Goal: Find specific page/section: Find specific page/section

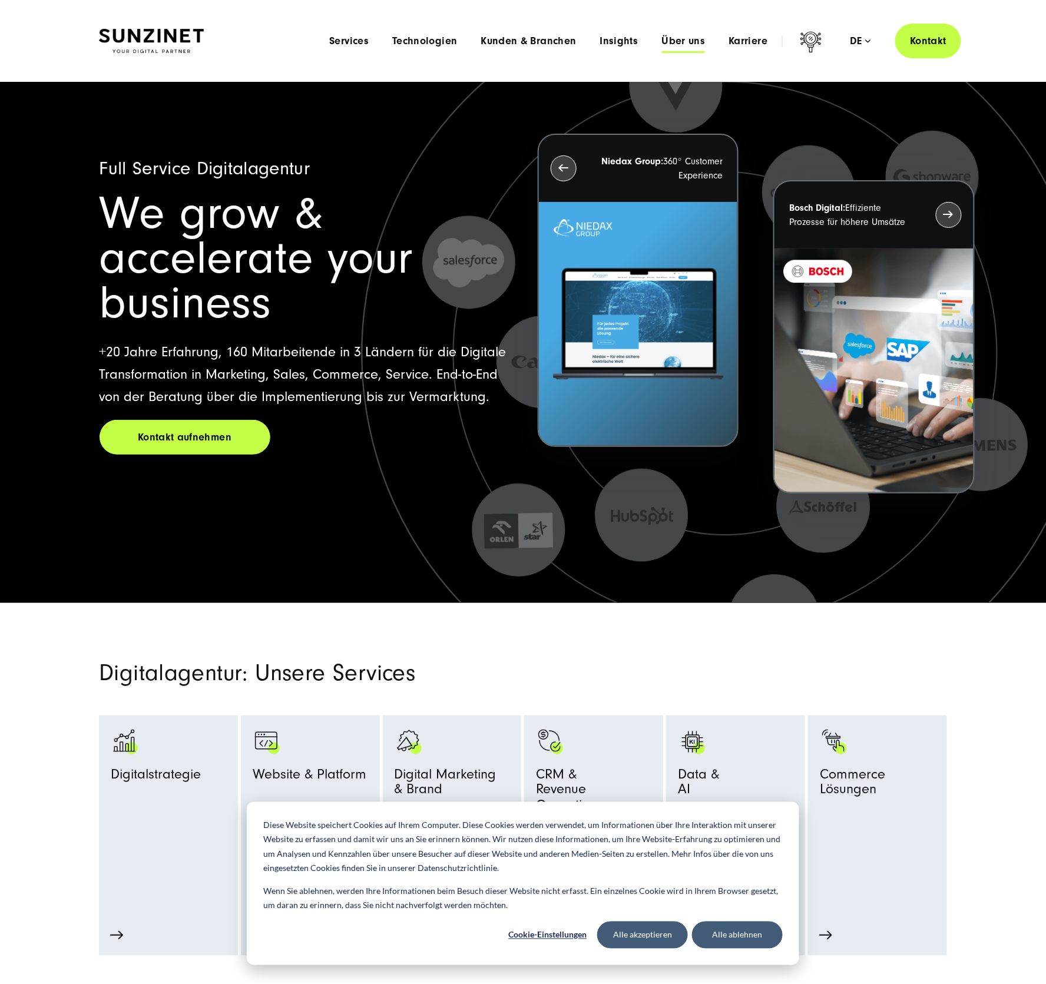
click at [679, 44] on span "Über uns" at bounding box center [684, 41] width 44 height 12
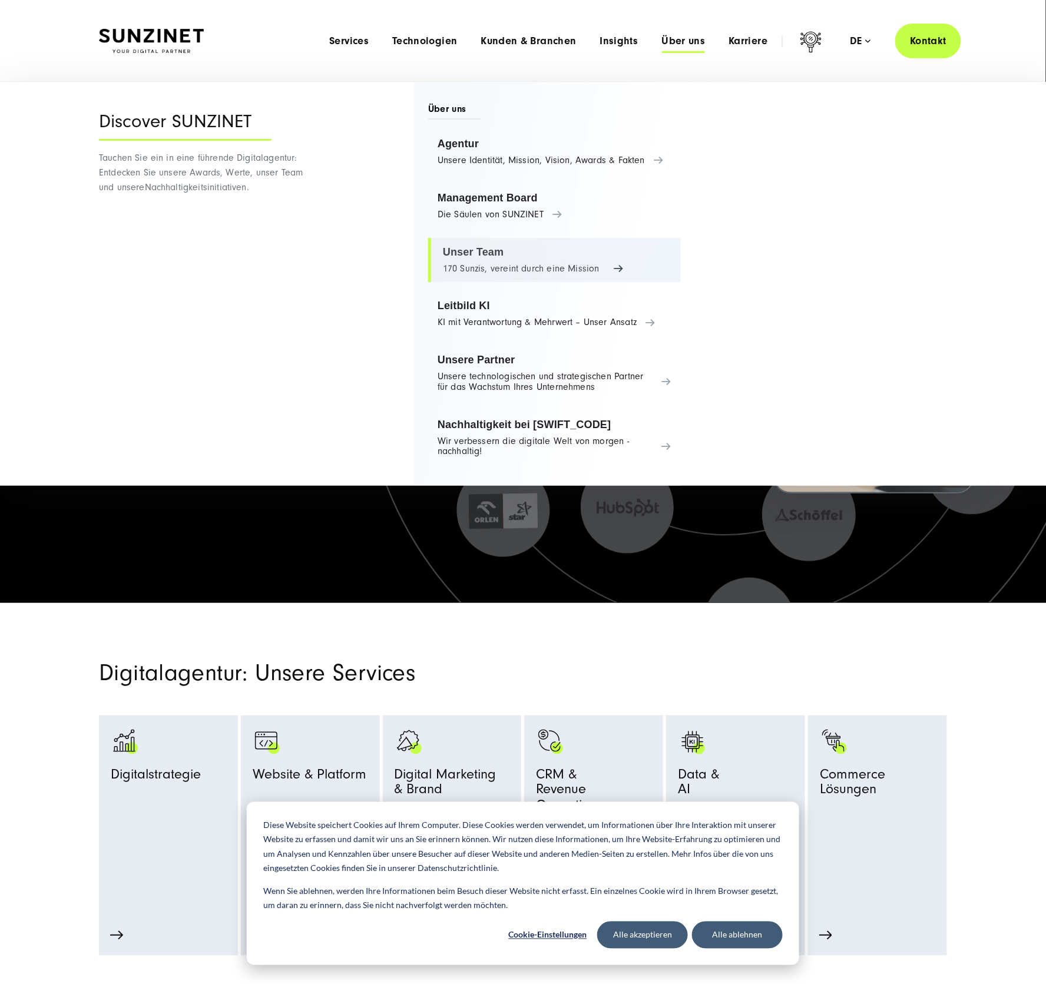
click at [482, 251] on link "Unser Team 170 Sunzis, vereint durch eine Mission" at bounding box center [554, 260] width 253 height 45
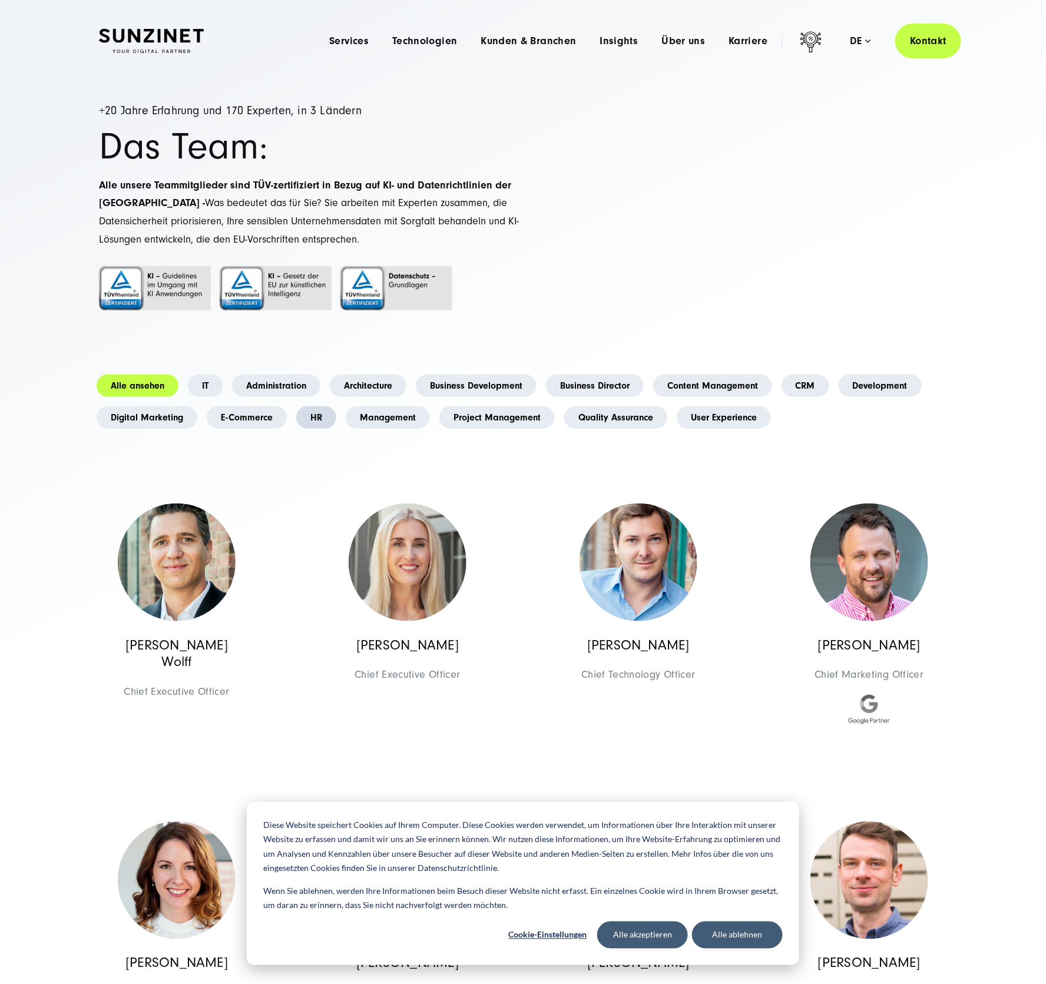
click at [311, 415] on link "HR" at bounding box center [316, 417] width 40 height 22
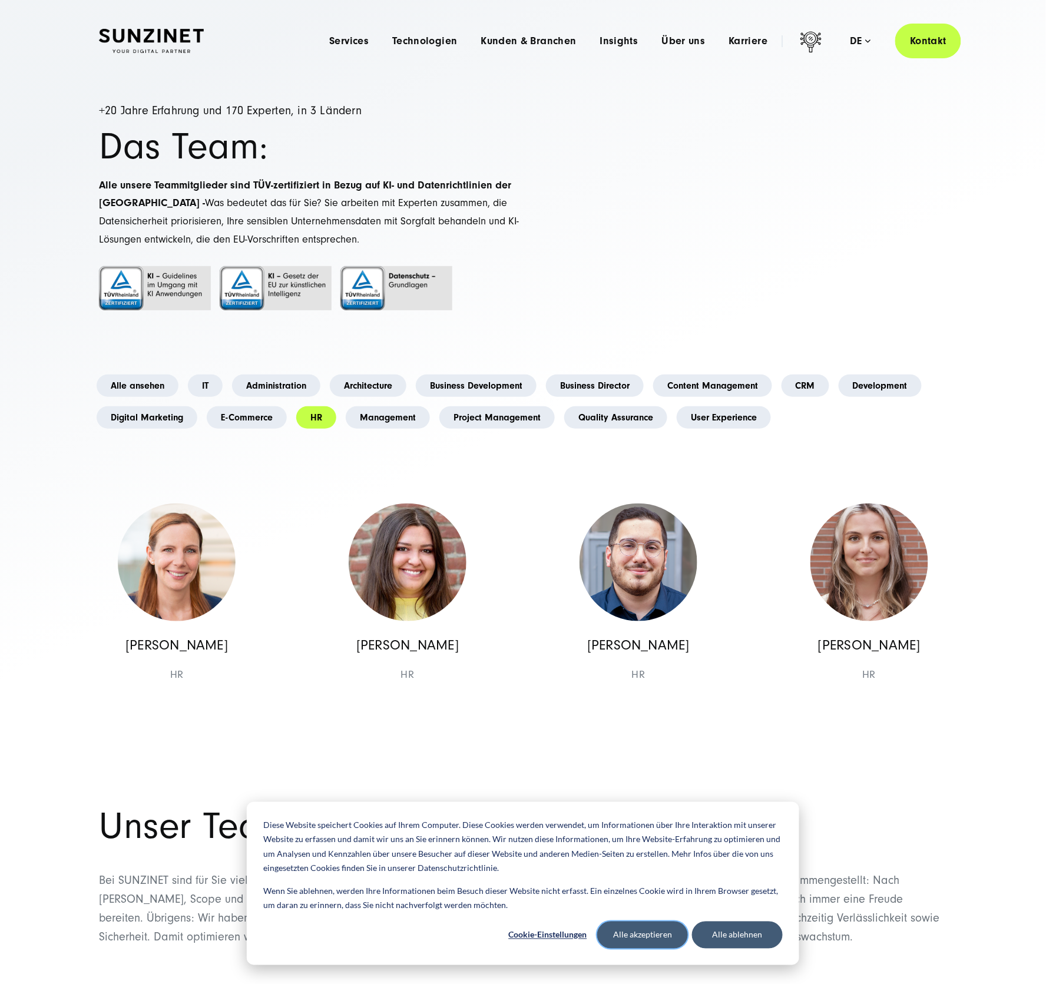
click at [649, 932] on button "Alle akzeptieren" at bounding box center [642, 934] width 91 height 27
